Goal: Entertainment & Leisure: Consume media (video, audio)

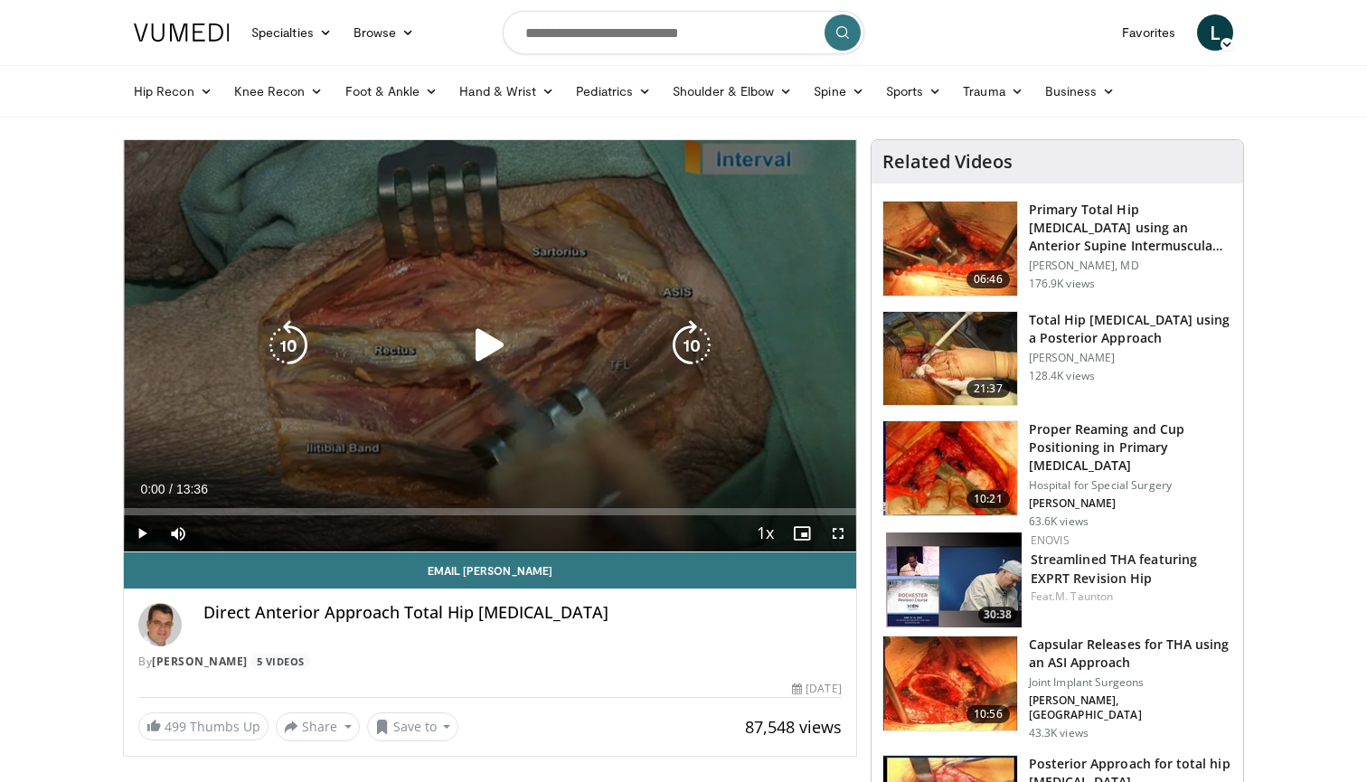
click at [491, 347] on icon "Video Player" at bounding box center [490, 345] width 51 height 51
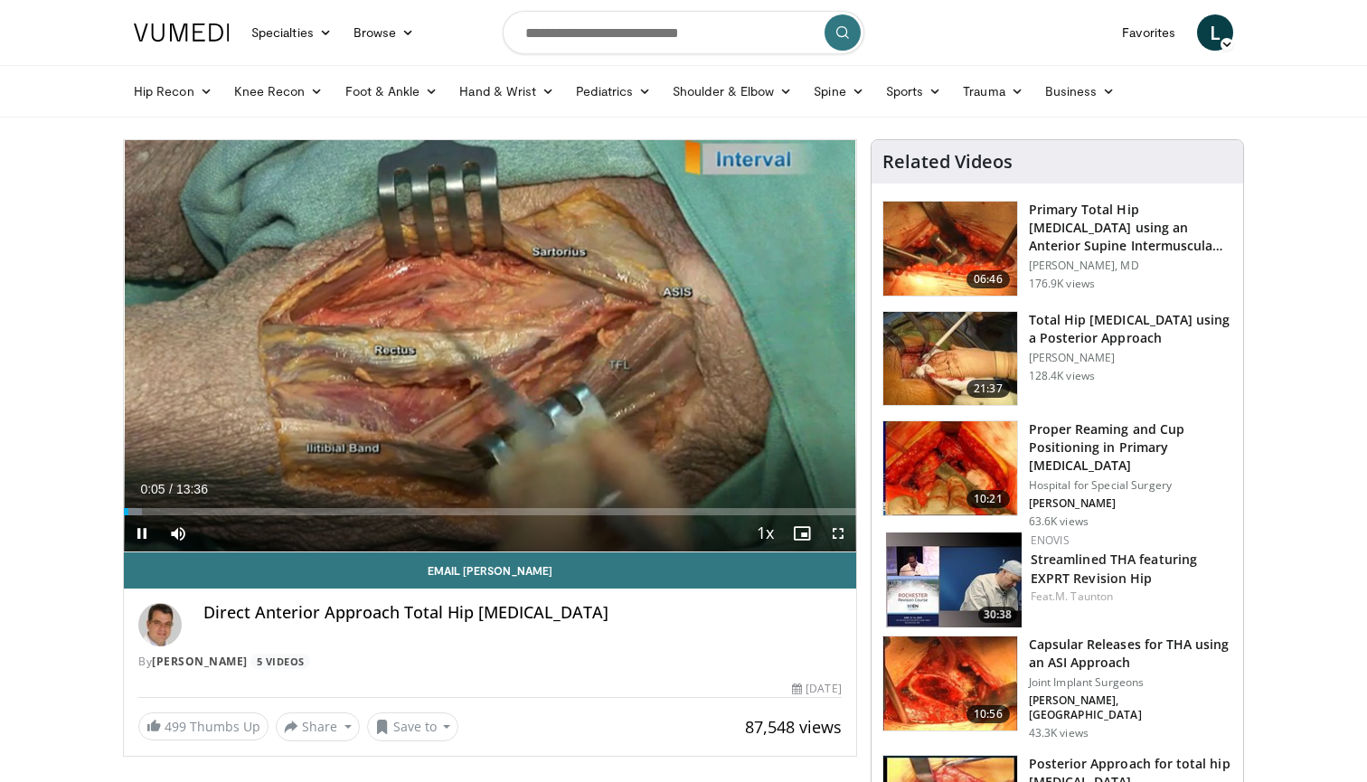
click at [833, 538] on span "Video Player" at bounding box center [838, 533] width 36 height 36
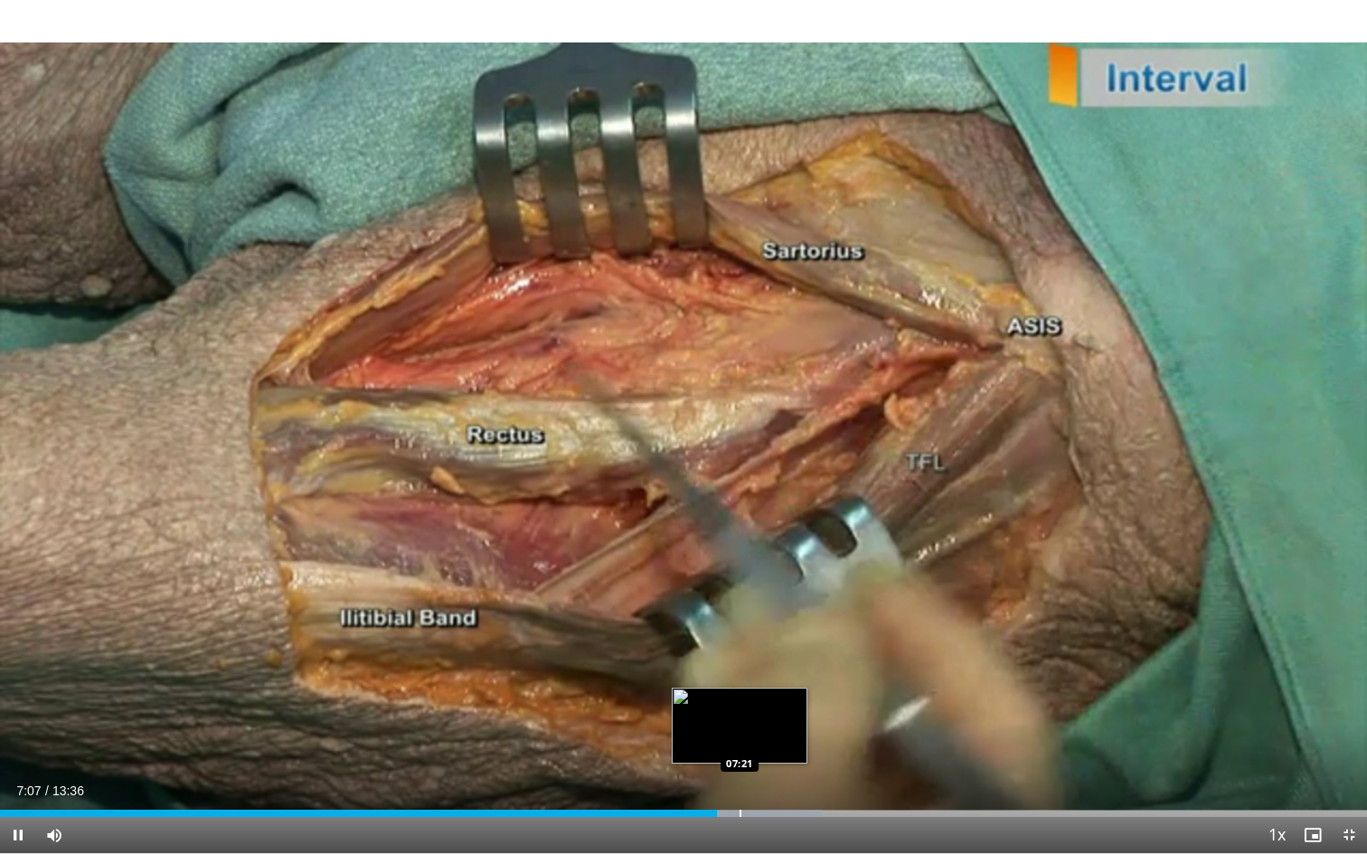
click at [739, 781] on div "Loaded : 60.13% 07:07 07:21" at bounding box center [683, 808] width 1367 height 17
click at [773, 781] on div "Progress Bar" at bounding box center [774, 813] width 2 height 7
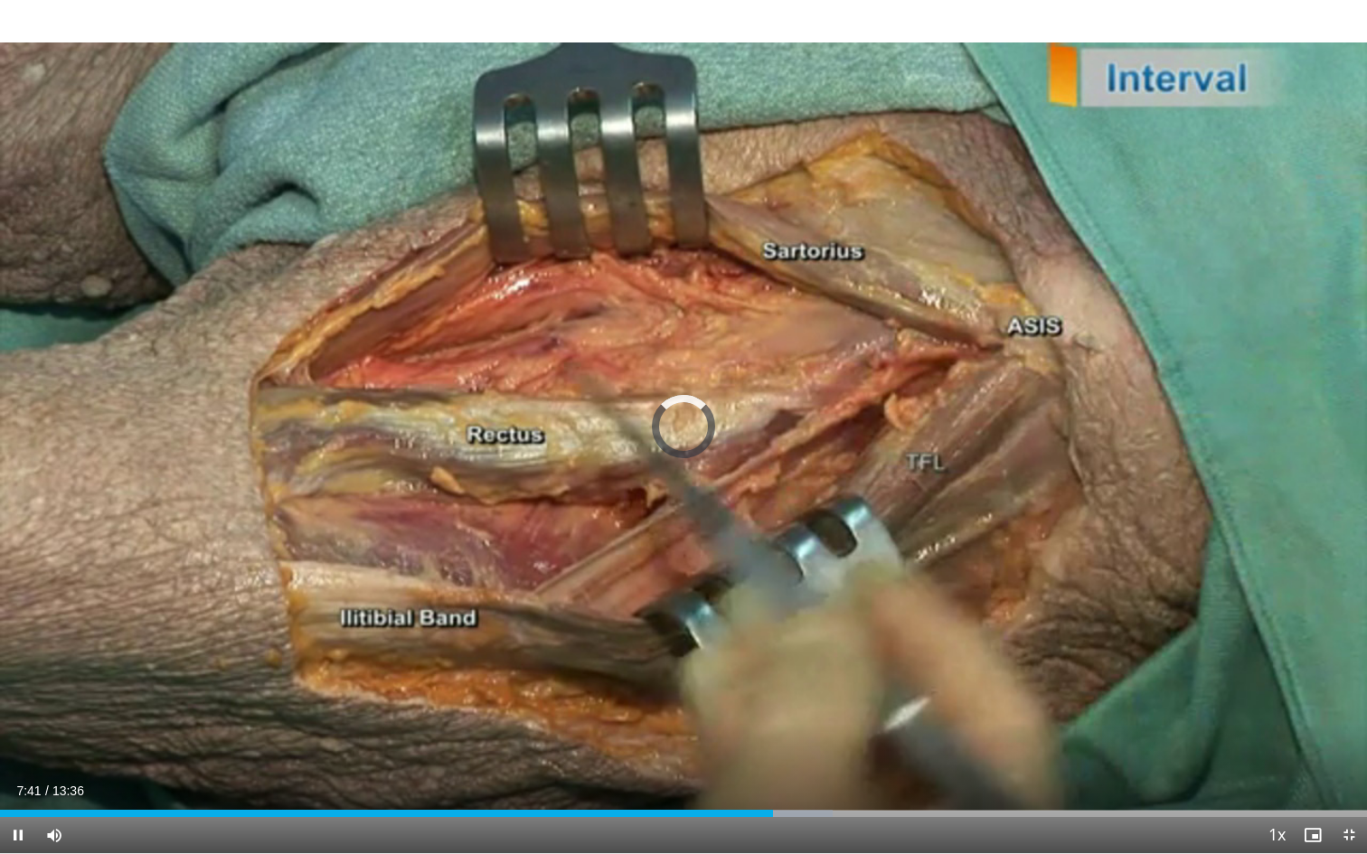
click at [893, 781] on div "Current Time 7:41 / Duration 13:36 Pause Skip Backward Skip Forward Mute Loaded…" at bounding box center [683, 835] width 1367 height 36
click at [897, 781] on div "Loaded : 60.89% 07:41 08:55" at bounding box center [683, 808] width 1367 height 17
click at [1350, 781] on span "Video Player" at bounding box center [1349, 835] width 36 height 36
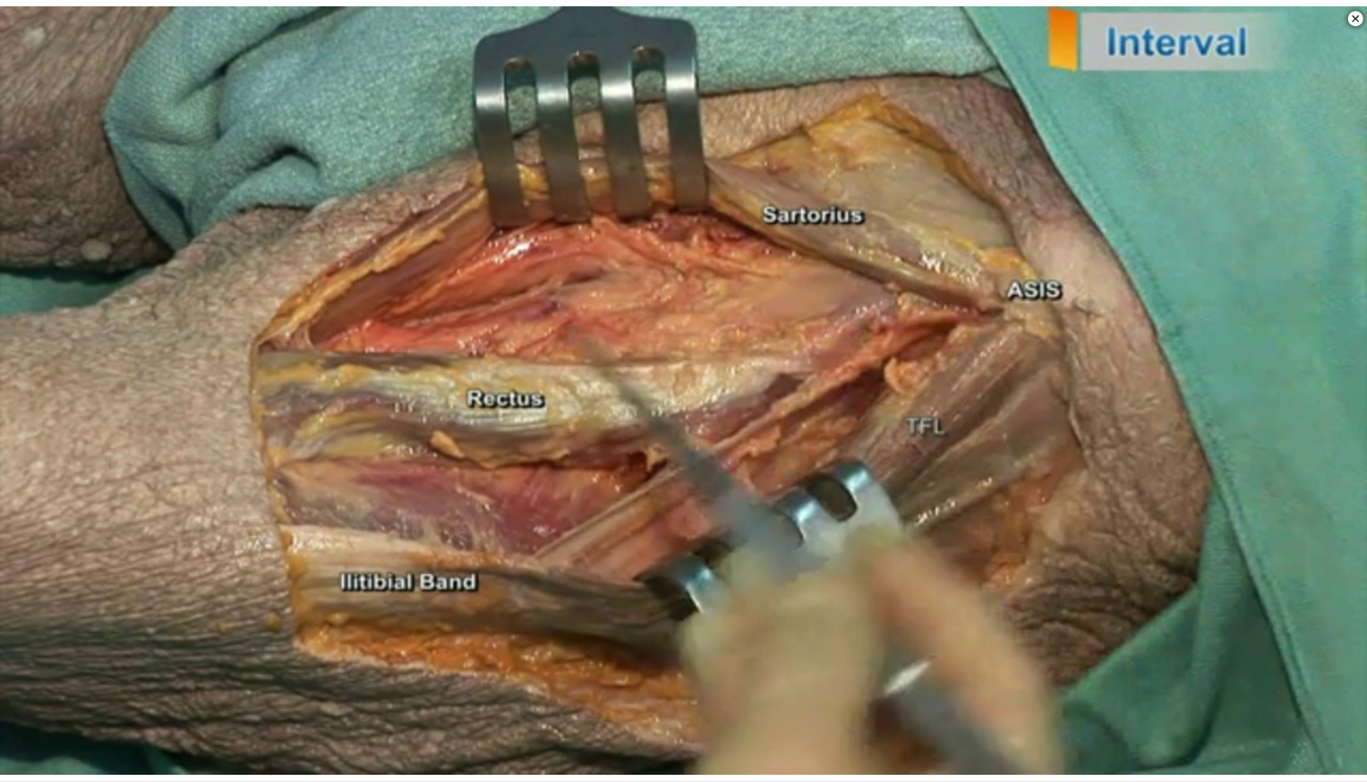
scroll to position [511, 0]
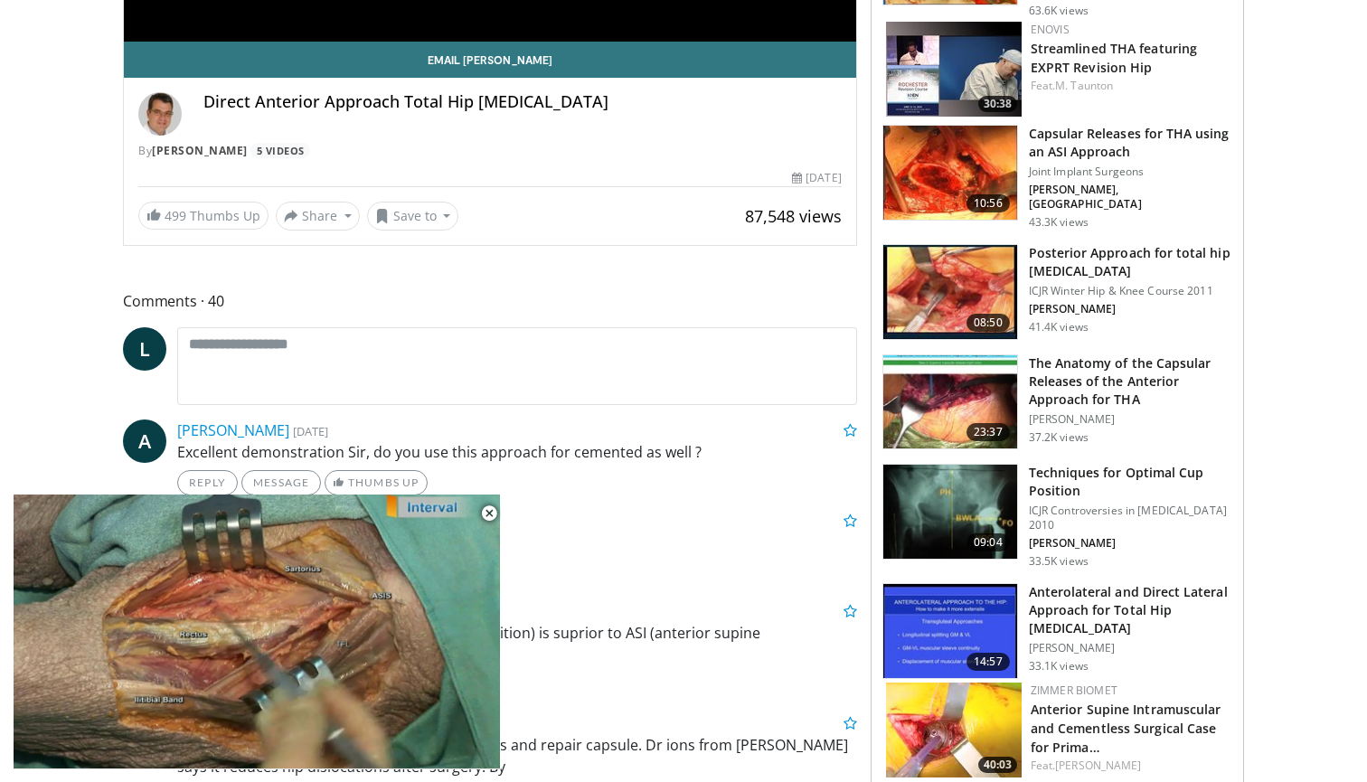
click at [928, 381] on img at bounding box center [950, 402] width 134 height 94
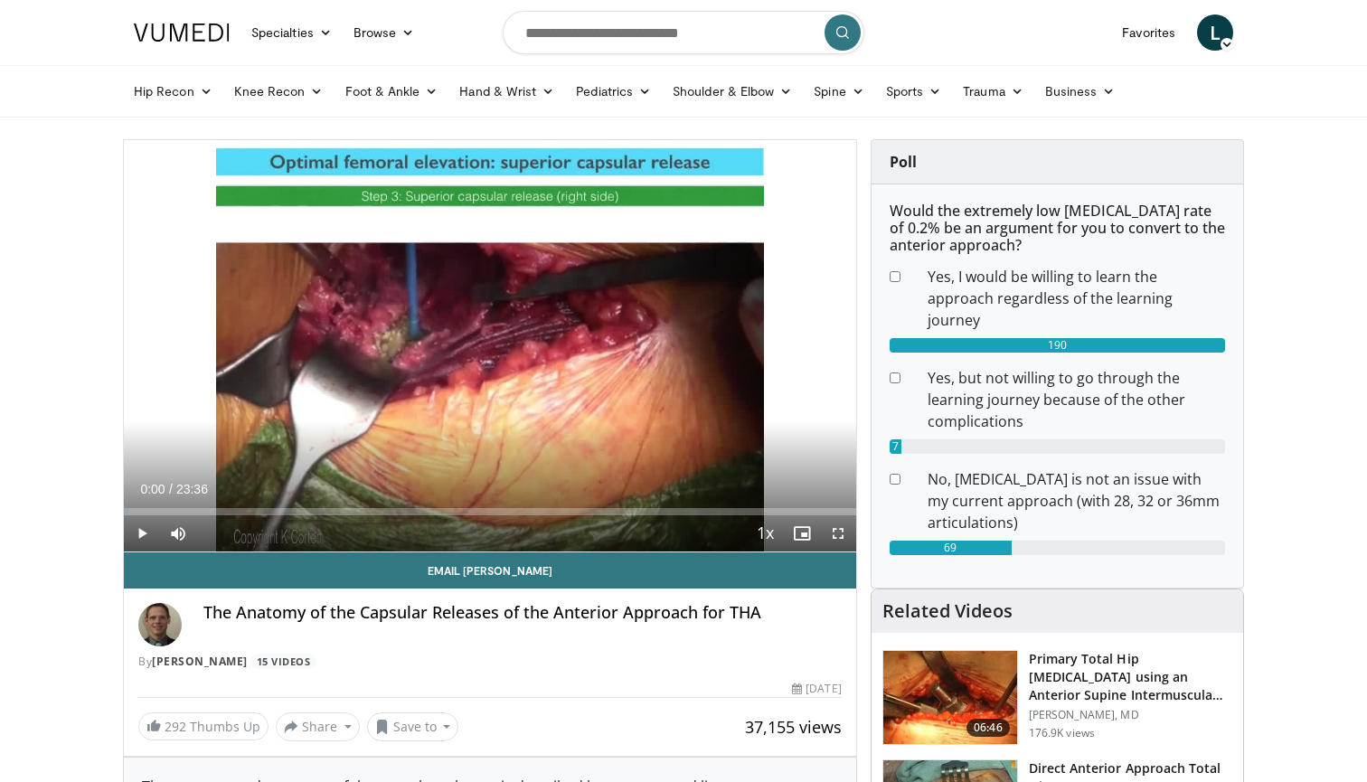
click at [841, 532] on span "Video Player" at bounding box center [838, 533] width 36 height 36
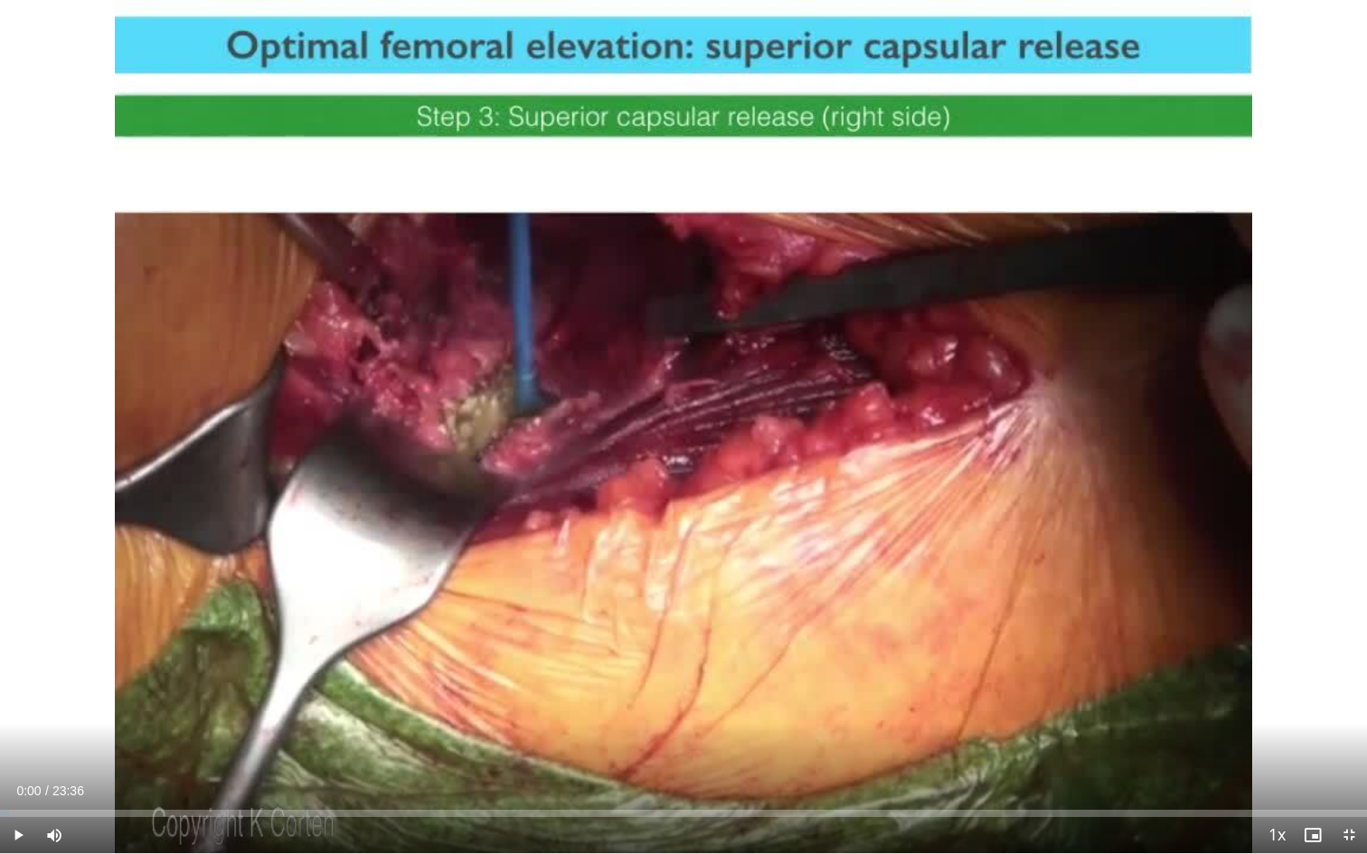
click at [14, 781] on span "Video Player" at bounding box center [18, 835] width 36 height 36
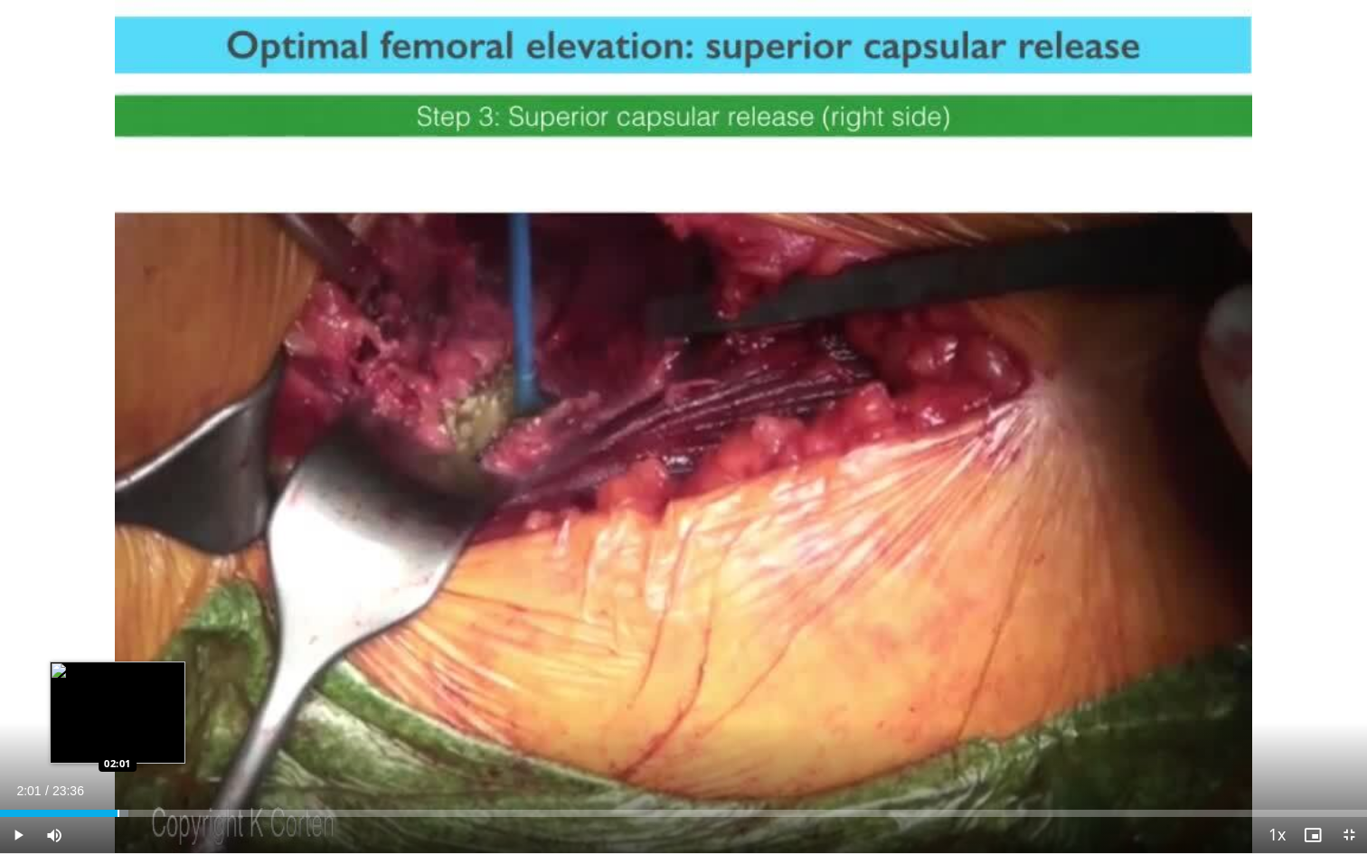
click at [118, 781] on div "Loaded : 9.39% 01:09 02:01" at bounding box center [683, 808] width 1367 height 17
click at [103, 781] on div "Progress Bar" at bounding box center [104, 813] width 2 height 7
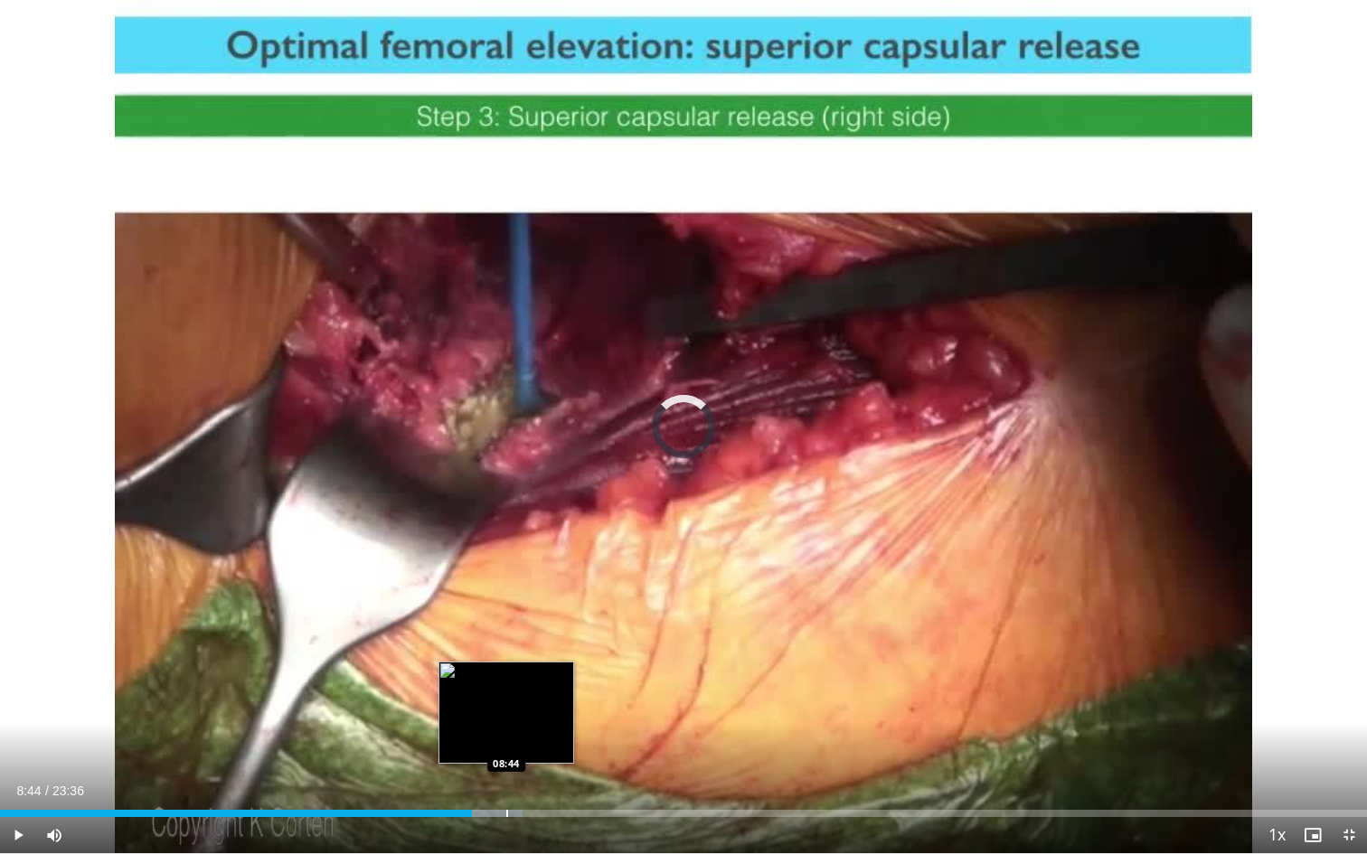
click at [506, 781] on div "Loaded : 38.23% 08:44 08:44" at bounding box center [683, 808] width 1367 height 17
click at [541, 781] on div "Progress Bar" at bounding box center [542, 813] width 2 height 7
